Goal: Task Accomplishment & Management: Use online tool/utility

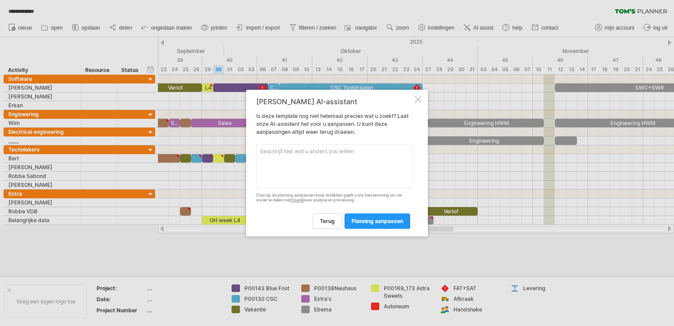
click at [299, 159] on textarea at bounding box center [334, 166] width 157 height 44
type textarea "Ik wil alles van [PERSON_NAME] (de grijze vakjes) 1 week opschuiven"
click at [380, 225] on link "planning aanpassen" at bounding box center [378, 220] width 66 height 15
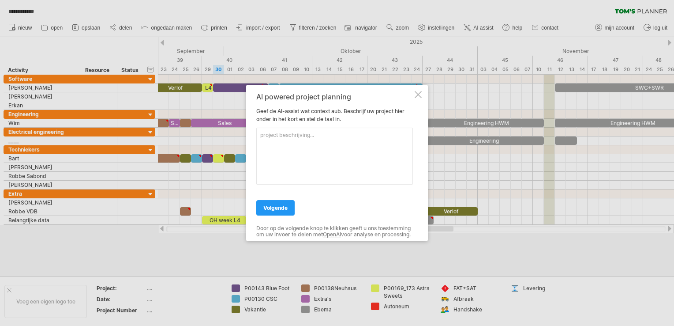
click at [418, 91] on div at bounding box center [418, 94] width 7 height 7
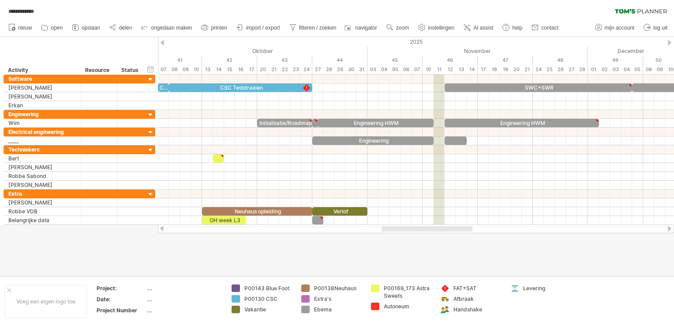
drag, startPoint x: 441, startPoint y: 229, endPoint x: 460, endPoint y: 227, distance: 19.1
click at [460, 227] on div at bounding box center [427, 228] width 91 height 5
click at [445, 27] on span "instellingen" at bounding box center [441, 28] width 26 height 6
select select "*"
select select "**"
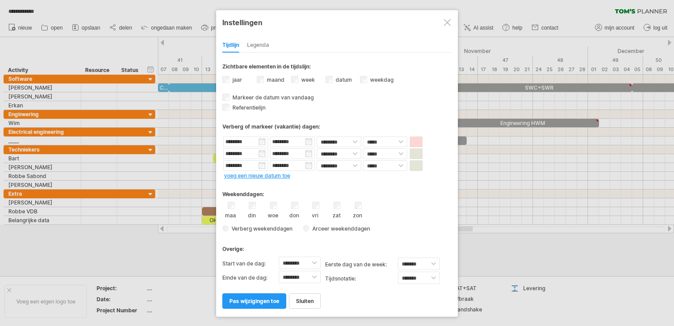
click at [252, 42] on div "Legenda" at bounding box center [258, 45] width 22 height 14
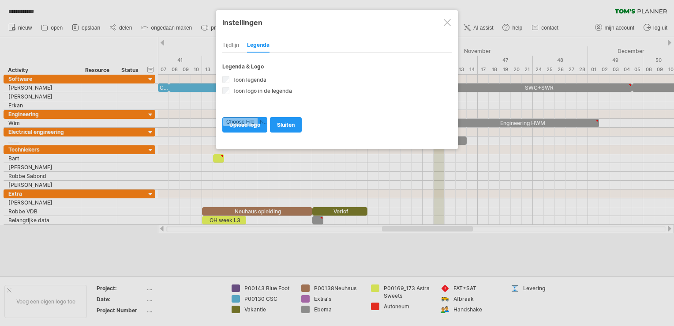
click at [233, 43] on div "Tijdlijn" at bounding box center [230, 45] width 17 height 14
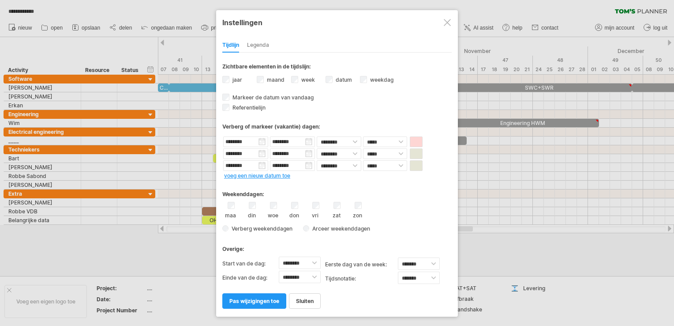
click at [448, 23] on div at bounding box center [447, 22] width 7 height 7
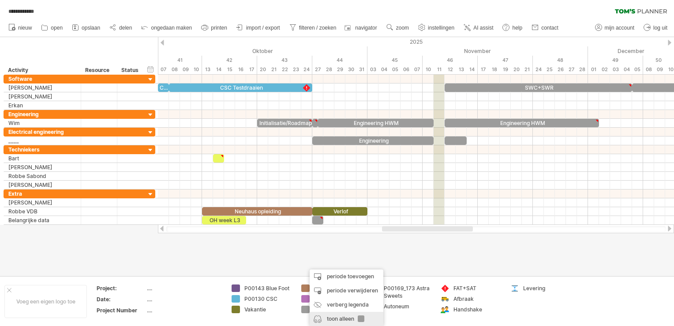
click at [337, 319] on div "toon alleen" at bounding box center [347, 319] width 74 height 14
type input "**********"
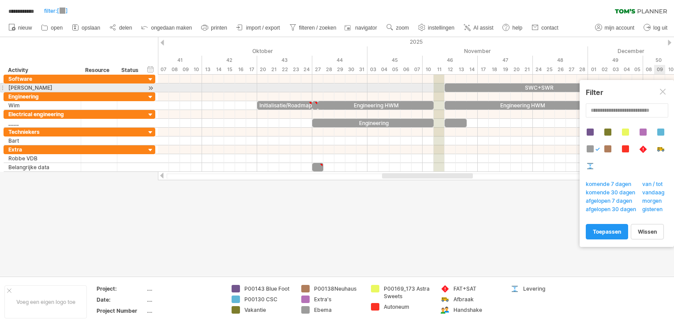
click at [665, 89] on div at bounding box center [663, 92] width 7 height 7
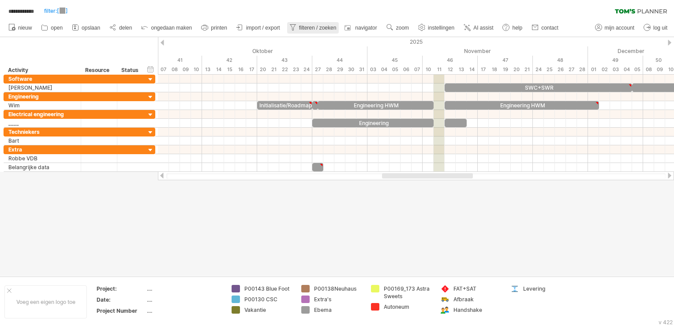
click at [316, 26] on span "filteren / zoeken" at bounding box center [318, 28] width 38 height 6
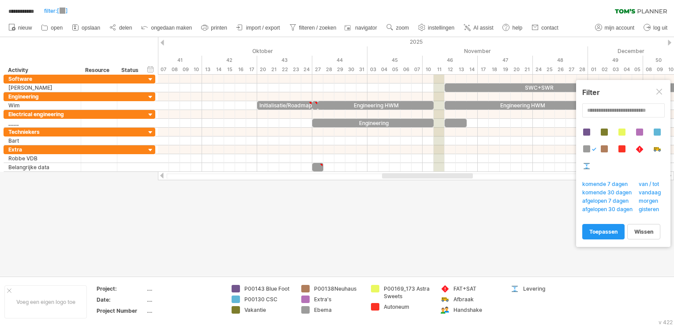
click at [421, 207] on div at bounding box center [337, 156] width 674 height 239
click at [657, 93] on div at bounding box center [660, 92] width 7 height 7
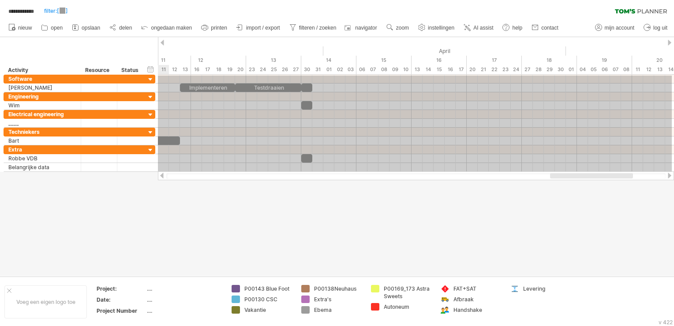
drag, startPoint x: 210, startPoint y: 75, endPoint x: 676, endPoint y: 173, distance: 476.1
click at [674, 173] on html "**********" at bounding box center [337, 163] width 674 height 327
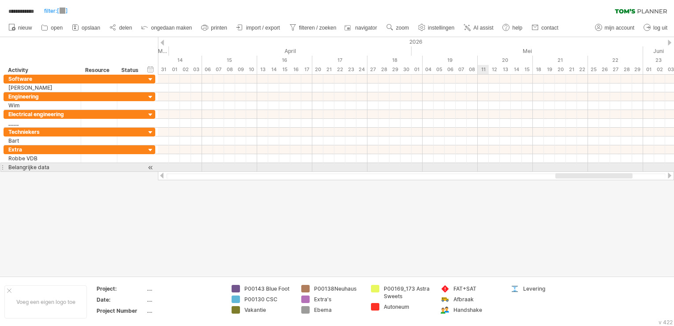
click at [482, 168] on div at bounding box center [416, 167] width 516 height 9
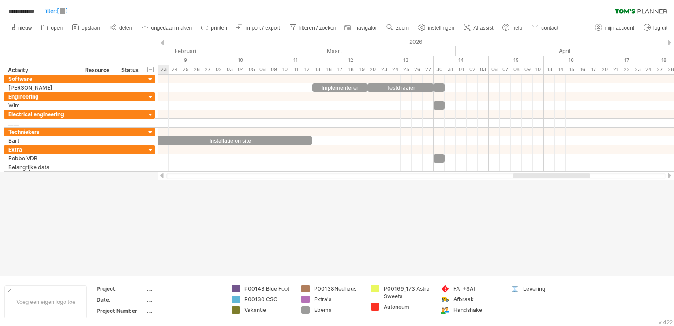
drag, startPoint x: 570, startPoint y: 177, endPoint x: 527, endPoint y: 184, distance: 43.8
click at [527, 184] on div "**********" at bounding box center [337, 163] width 674 height 326
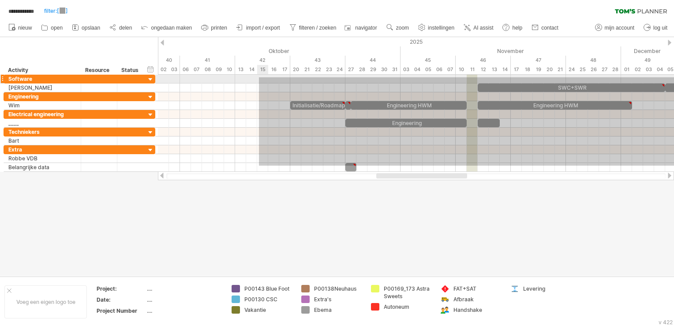
drag, startPoint x: 489, startPoint y: 166, endPoint x: 259, endPoint y: 77, distance: 245.9
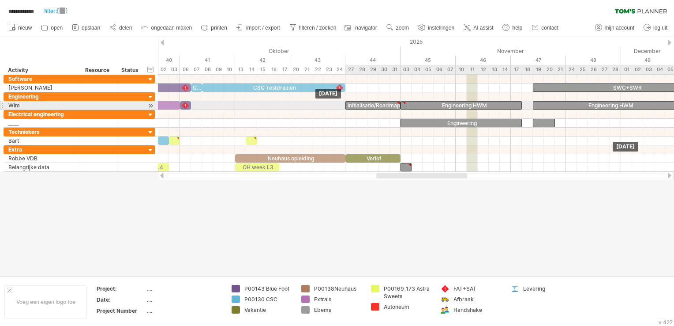
drag, startPoint x: 335, startPoint y: 105, endPoint x: 388, endPoint y: 109, distance: 54.0
click at [388, 109] on div "Initialisatie/Roadmap" at bounding box center [373, 105] width 55 height 8
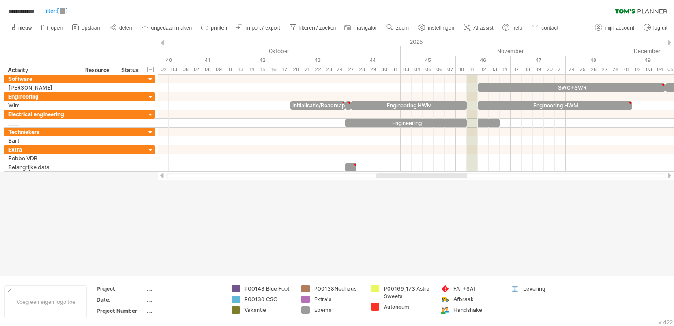
click at [514, 202] on div at bounding box center [337, 156] width 674 height 239
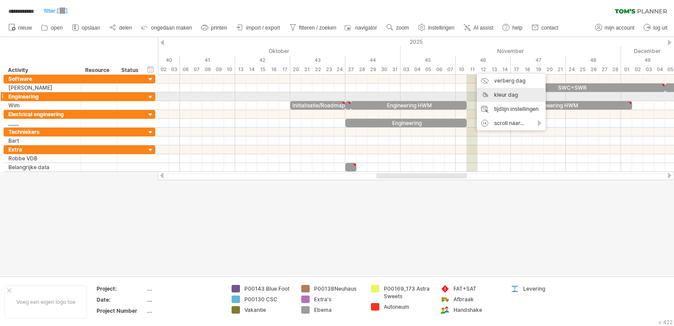
click at [508, 97] on div "kleur dag" at bounding box center [511, 95] width 69 height 14
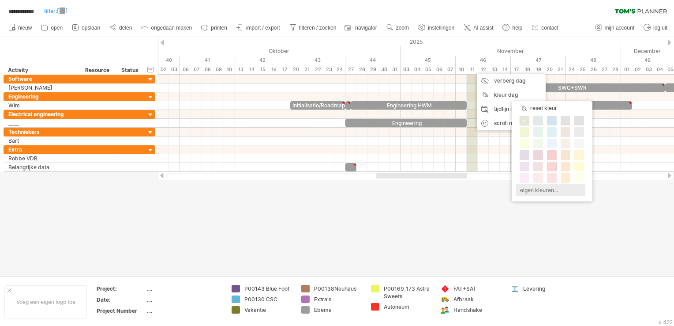
click at [534, 188] on div "eigen kleuren..." at bounding box center [550, 190] width 69 height 12
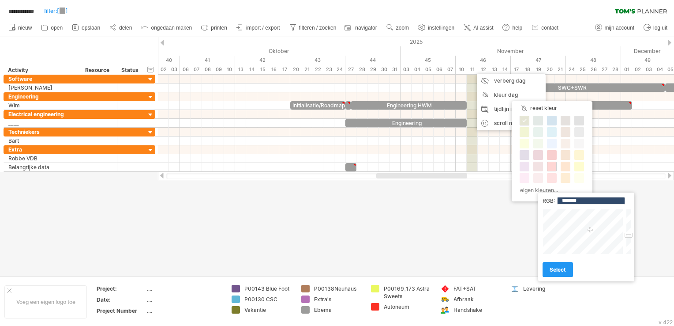
drag, startPoint x: 627, startPoint y: 222, endPoint x: 628, endPoint y: 236, distance: 13.7
click at [628, 236] on div at bounding box center [628, 231] width 7 height 45
type input "*******"
drag, startPoint x: 592, startPoint y: 230, endPoint x: 576, endPoint y: 229, distance: 15.9
click at [576, 229] on div at bounding box center [584, 231] width 82 height 45
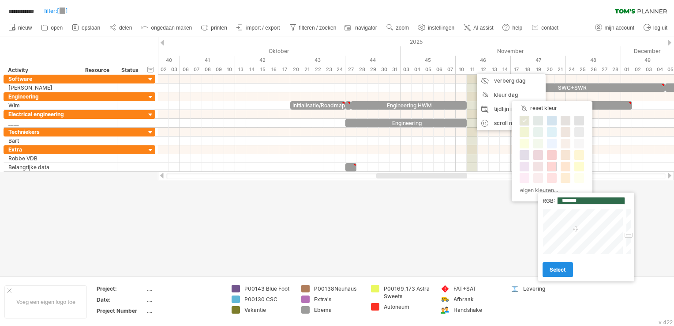
click at [558, 268] on span "select" at bounding box center [558, 269] width 16 height 7
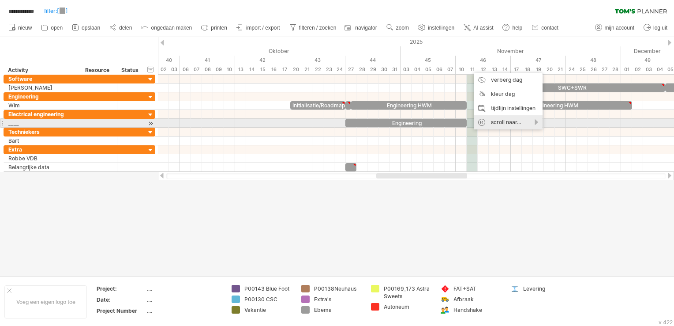
click at [535, 123] on div "scroll naar..." at bounding box center [508, 122] width 69 height 14
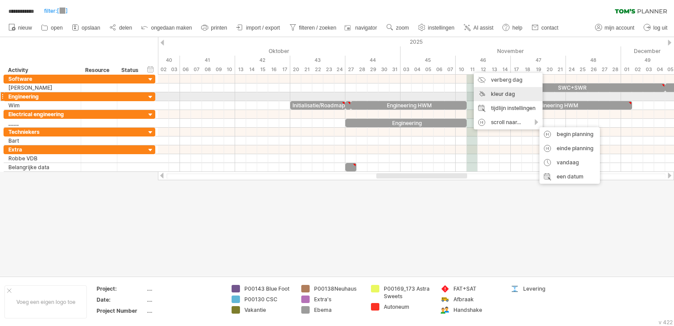
click at [503, 94] on div "kleur dag" at bounding box center [508, 94] width 69 height 14
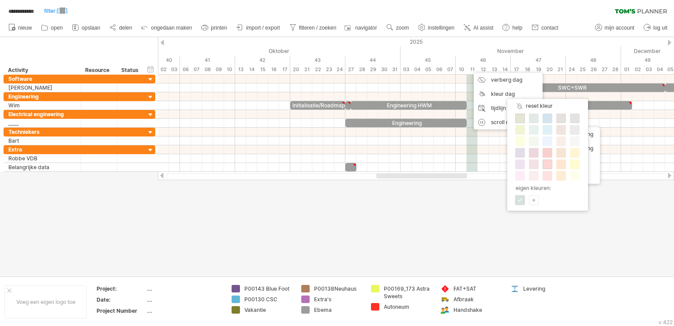
click at [532, 197] on div "+" at bounding box center [534, 200] width 9 height 8
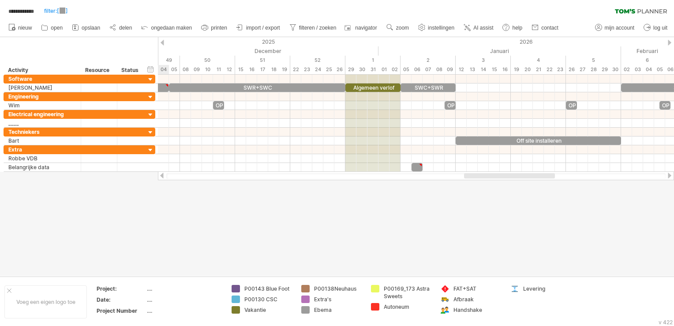
drag, startPoint x: 461, startPoint y: 176, endPoint x: 549, endPoint y: 184, distance: 88.3
click at [549, 184] on div "**********" at bounding box center [337, 163] width 674 height 326
click at [376, 92] on div "PLC V PLC PLC [PERSON_NAME] NC CSC Verlof L4 CSC CSC Testdraaien SWC+SWR SWR+SW…" at bounding box center [416, 123] width 516 height 97
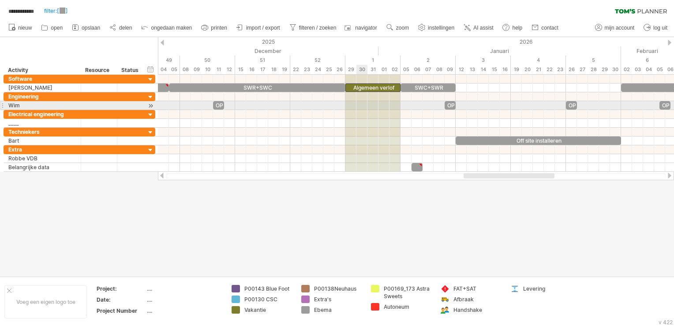
click at [364, 104] on div at bounding box center [416, 105] width 516 height 9
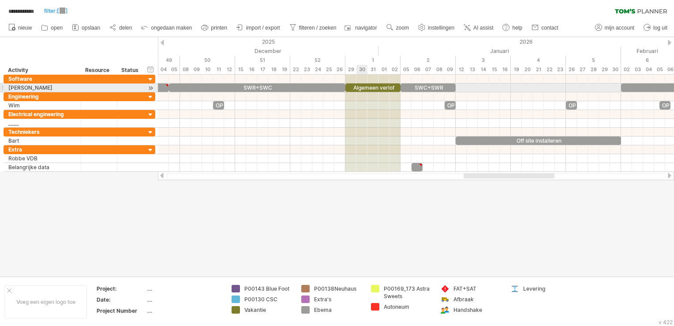
click at [362, 86] on div "Algemeen verlof" at bounding box center [373, 87] width 55 height 8
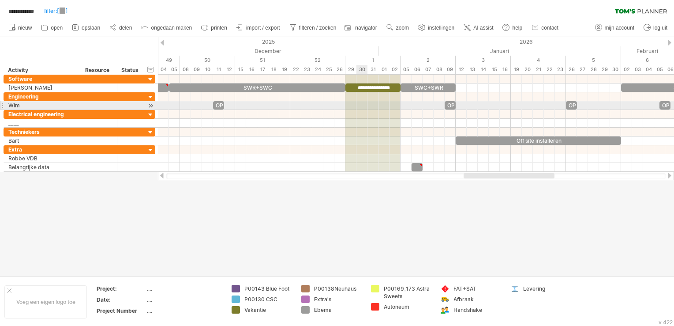
click at [359, 104] on div at bounding box center [416, 105] width 516 height 9
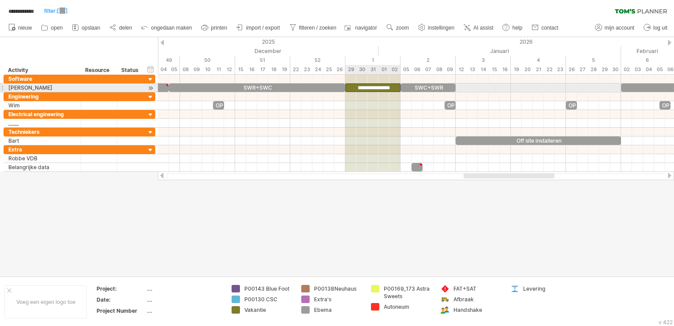
click at [349, 87] on div "**********" at bounding box center [373, 87] width 55 height 8
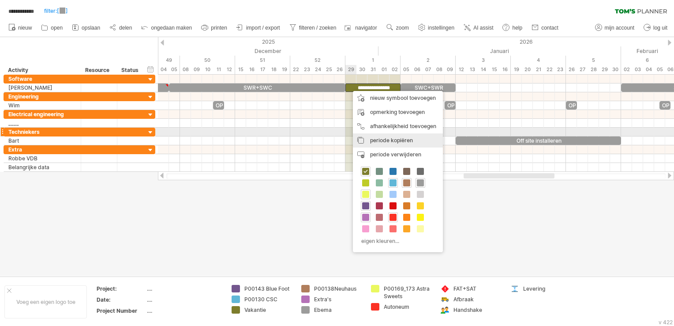
click at [383, 136] on div "periode kopiëren periodes/symbolen kopiëren" at bounding box center [398, 140] width 90 height 14
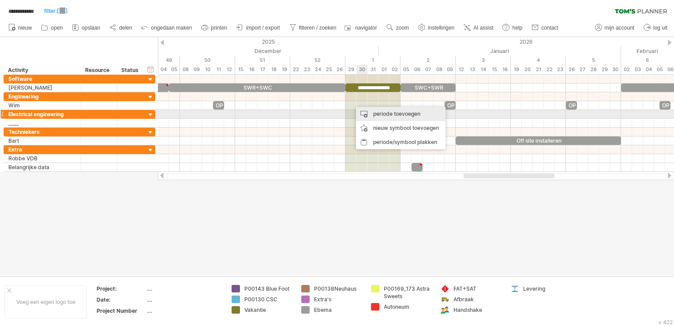
click at [382, 114] on div "periode toevoegen" at bounding box center [401, 114] width 90 height 14
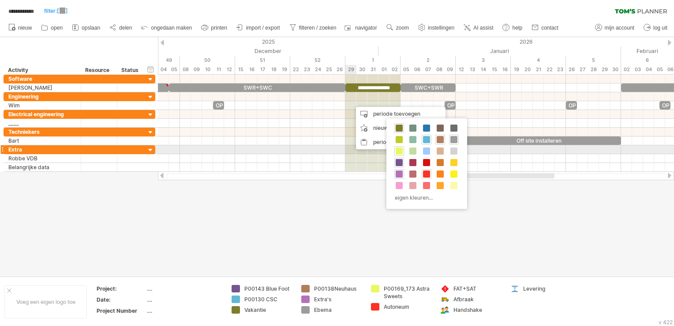
click at [346, 147] on div at bounding box center [416, 149] width 516 height 9
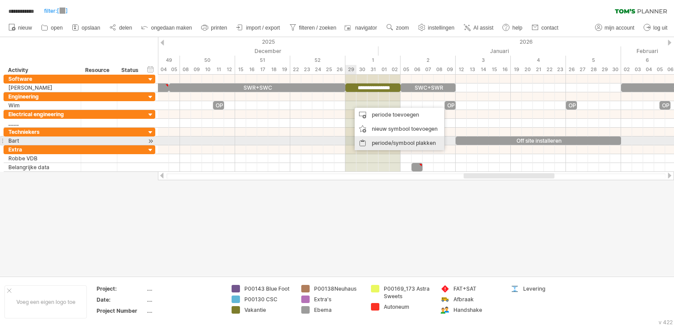
click at [382, 143] on div "periode/symbool plakken" at bounding box center [400, 143] width 90 height 14
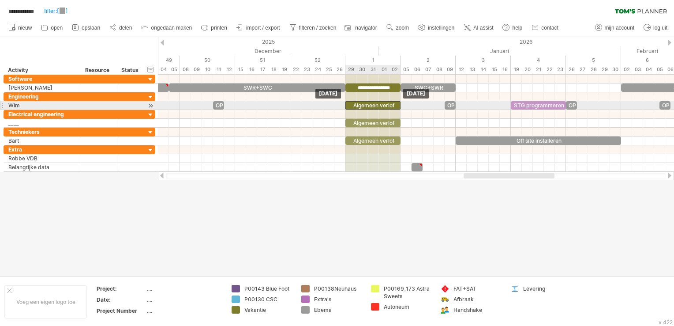
drag, startPoint x: 372, startPoint y: 104, endPoint x: 365, endPoint y: 106, distance: 7.8
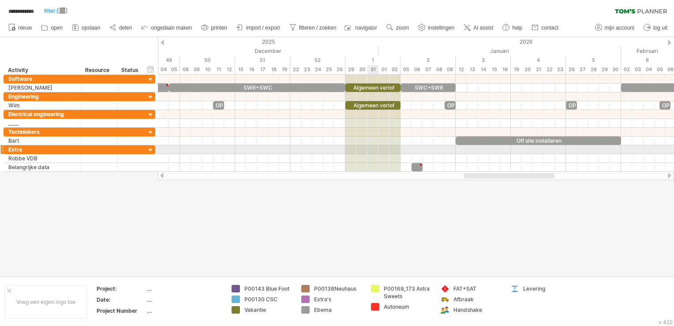
click at [367, 146] on div at bounding box center [416, 149] width 516 height 9
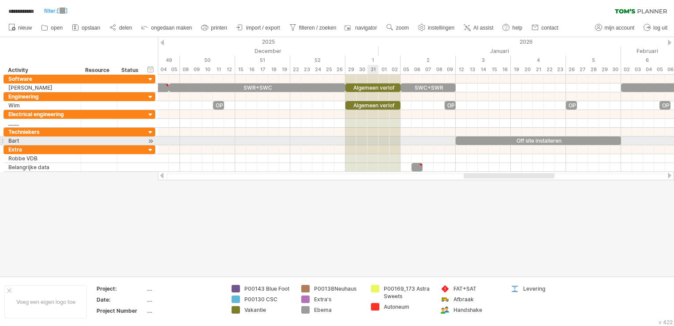
drag, startPoint x: 367, startPoint y: 142, endPoint x: 376, endPoint y: 142, distance: 9.3
click at [376, 142] on div at bounding box center [416, 140] width 516 height 9
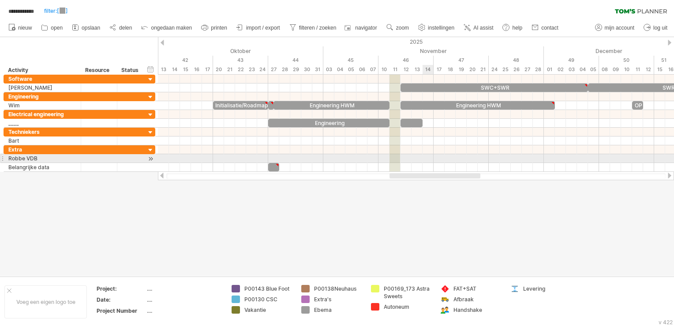
drag, startPoint x: 502, startPoint y: 177, endPoint x: 428, endPoint y: 158, distance: 76.4
click at [428, 158] on div "**********" at bounding box center [337, 163] width 674 height 326
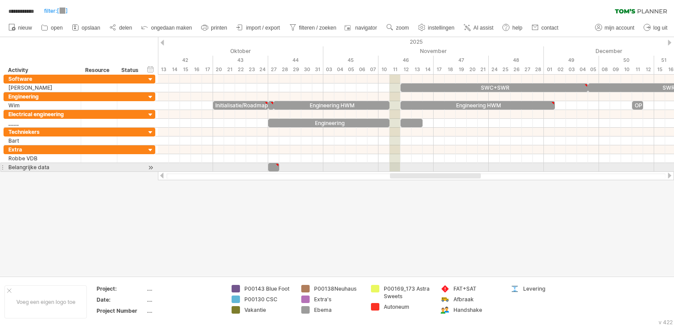
drag, startPoint x: 415, startPoint y: 172, endPoint x: 424, endPoint y: 171, distance: 8.9
click at [424, 171] on div "**********" at bounding box center [337, 163] width 674 height 326
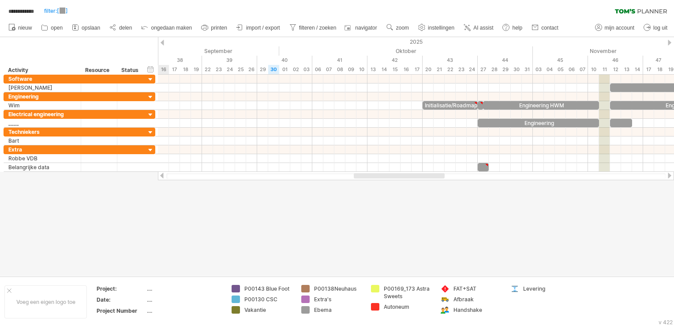
drag, startPoint x: 418, startPoint y: 177, endPoint x: 382, endPoint y: 186, distance: 37.5
click at [382, 186] on div "**********" at bounding box center [337, 163] width 674 height 326
click at [306, 26] on span "filteren / zoeken" at bounding box center [318, 28] width 38 height 6
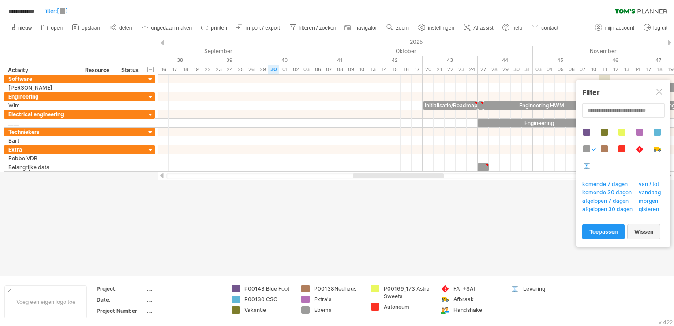
click at [637, 229] on span "wissen" at bounding box center [644, 231] width 19 height 7
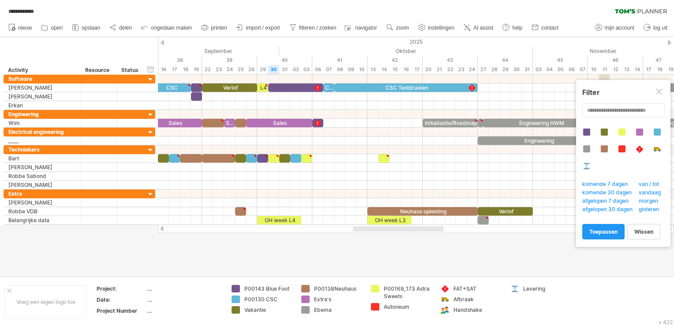
click at [457, 245] on div at bounding box center [337, 156] width 674 height 239
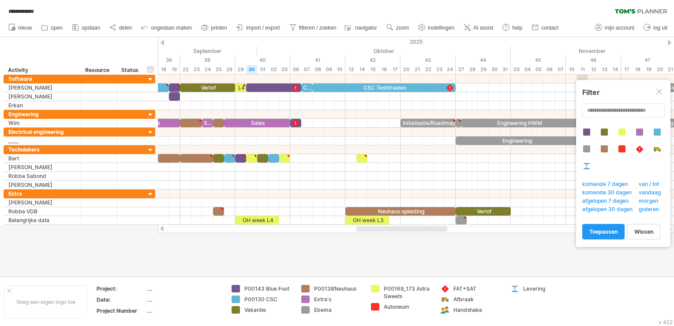
click at [420, 226] on div at bounding box center [402, 228] width 91 height 5
click at [658, 89] on div at bounding box center [660, 92] width 7 height 7
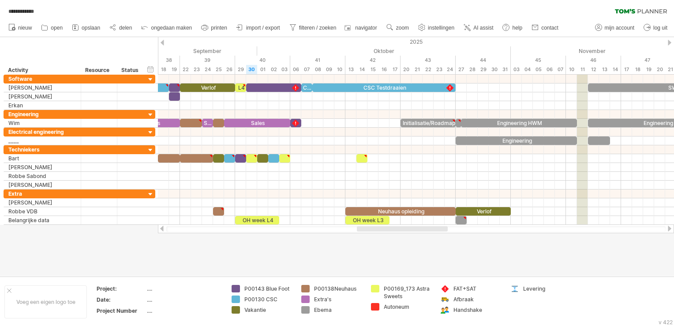
drag, startPoint x: 396, startPoint y: 232, endPoint x: 416, endPoint y: 225, distance: 20.9
click at [416, 225] on div at bounding box center [416, 228] width 516 height 9
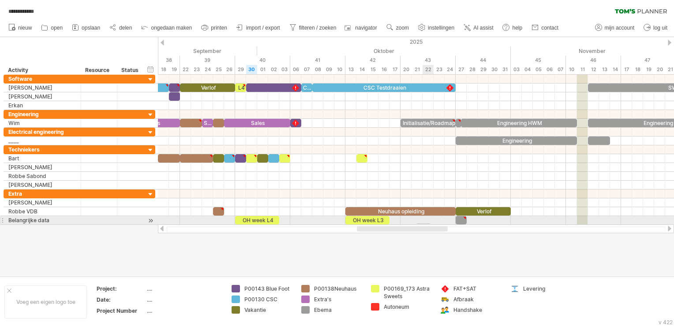
drag, startPoint x: 418, startPoint y: 224, endPoint x: 429, endPoint y: 225, distance: 11.1
click at [430, 224] on div "PLC V PLC PLC [PERSON_NAME] NC CSC Verlof L4 CSC CSC Testdraaien SWC+SWR SWR+SW…" at bounding box center [416, 150] width 516 height 150
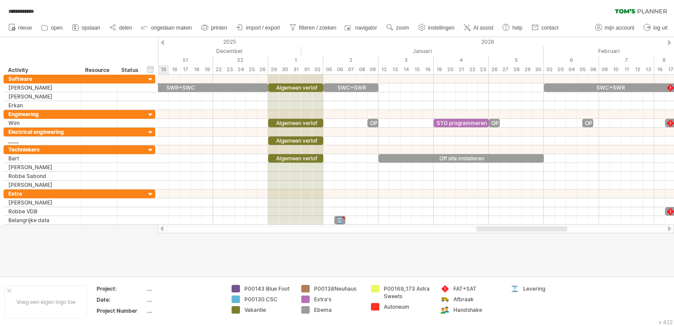
drag, startPoint x: 428, startPoint y: 228, endPoint x: 547, endPoint y: 235, distance: 119.8
click at [547, 235] on div "**********" at bounding box center [337, 163] width 674 height 326
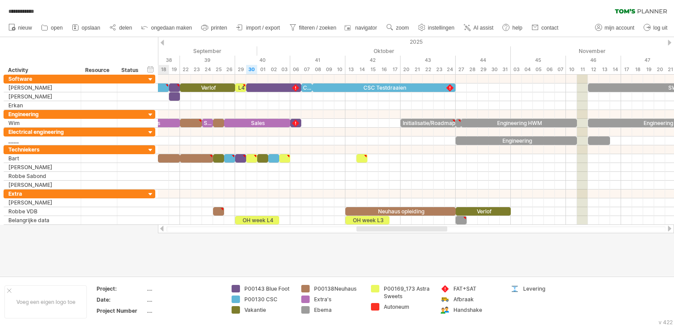
drag, startPoint x: 491, startPoint y: 227, endPoint x: 370, endPoint y: 230, distance: 121.0
click at [370, 230] on div at bounding box center [402, 228] width 91 height 5
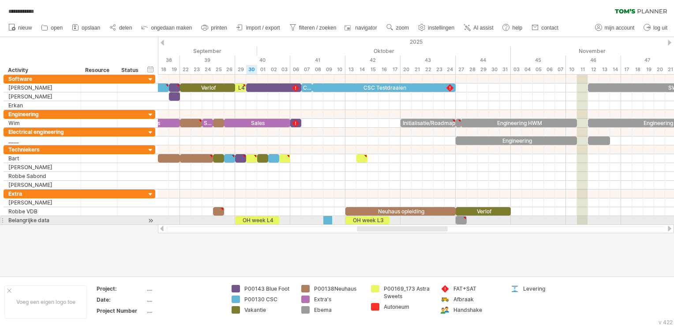
drag, startPoint x: 238, startPoint y: 297, endPoint x: 327, endPoint y: 220, distance: 117.9
click at [327, 220] on div "**********" at bounding box center [337, 163] width 674 height 326
click at [332, 218] on div at bounding box center [329, 220] width 11 height 8
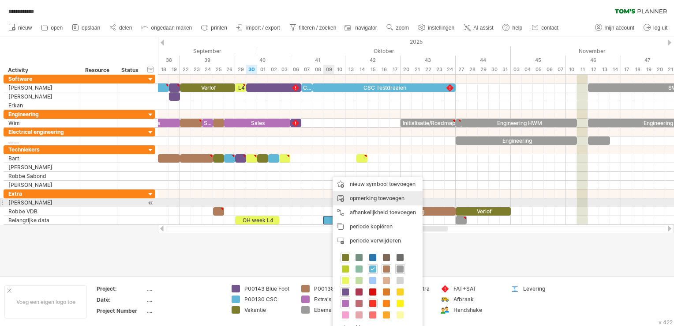
click at [362, 199] on div "opmerking toevoegen" at bounding box center [378, 198] width 90 height 14
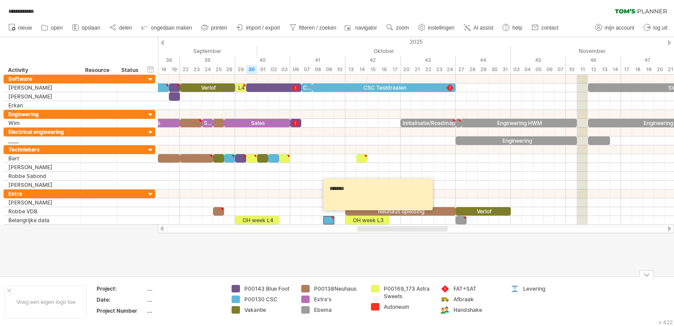
type textarea "*******"
click at [336, 289] on div "P00138Neuhaus" at bounding box center [338, 289] width 48 height 8
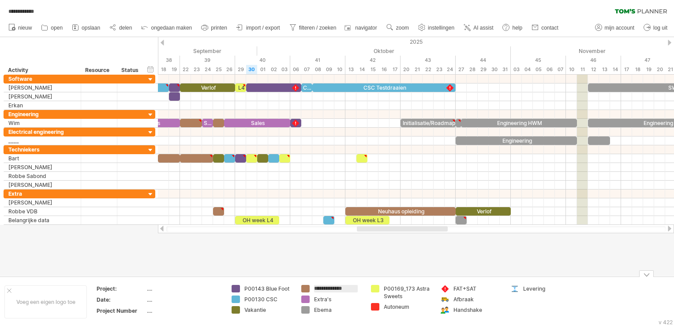
click at [348, 253] on div at bounding box center [337, 156] width 674 height 239
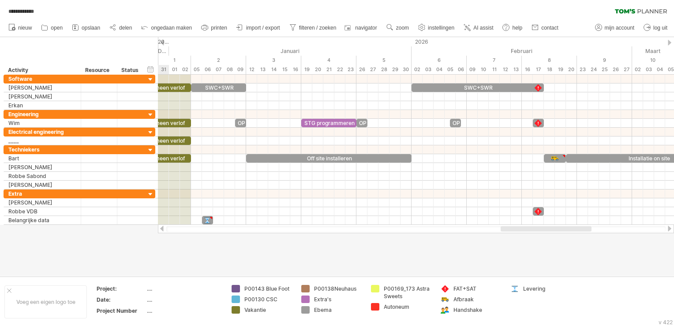
drag, startPoint x: 421, startPoint y: 229, endPoint x: 563, endPoint y: 229, distance: 142.1
click at [564, 229] on div at bounding box center [546, 228] width 91 height 5
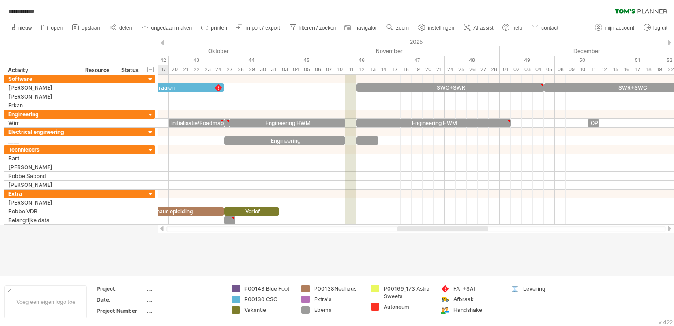
drag, startPoint x: 515, startPoint y: 227, endPoint x: 414, endPoint y: 227, distance: 101.1
click at [414, 227] on div at bounding box center [443, 228] width 91 height 5
click at [313, 29] on span "filteren / zoeken" at bounding box center [318, 28] width 38 height 6
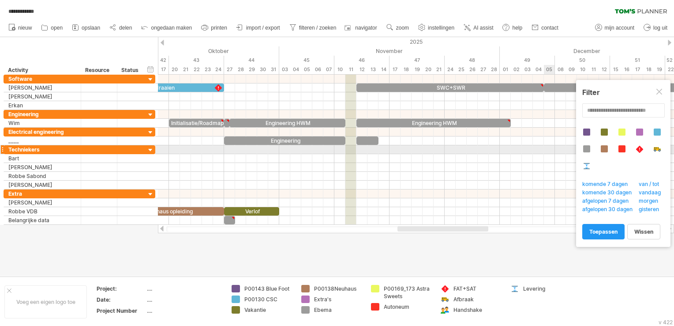
click at [590, 149] on div at bounding box center [586, 148] width 7 height 7
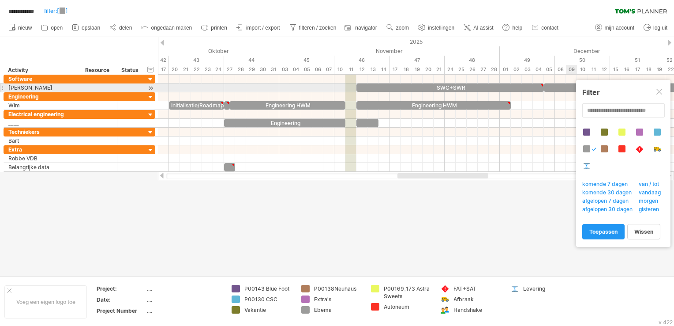
click at [662, 89] on div at bounding box center [660, 92] width 7 height 7
